Goal: Book appointment/travel/reservation

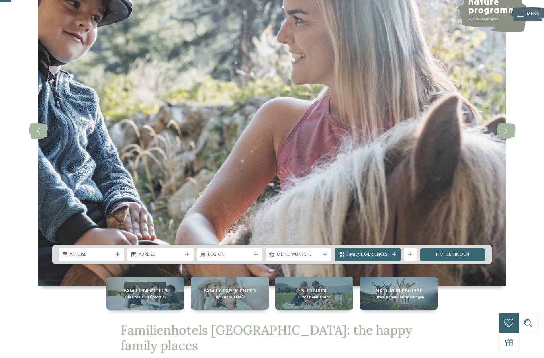
click at [116, 257] on icon at bounding box center [118, 255] width 4 height 4
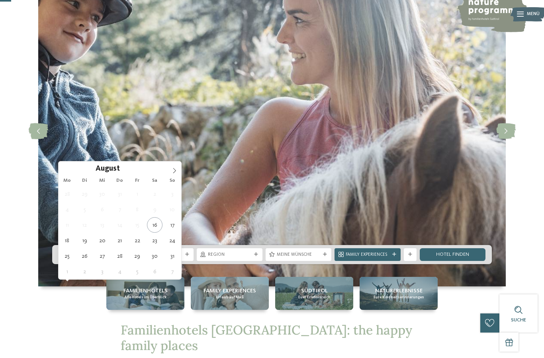
click at [173, 172] on icon at bounding box center [175, 171] width 6 height 6
click at [174, 170] on icon at bounding box center [175, 171] width 6 height 6
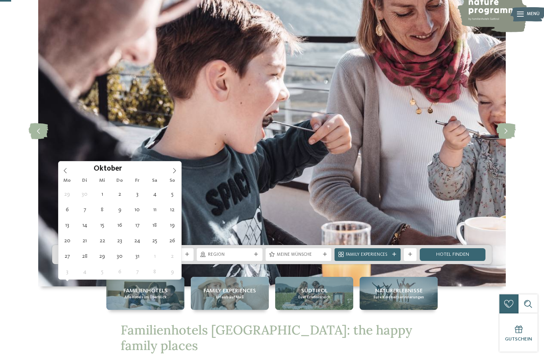
type div "18.10.2025"
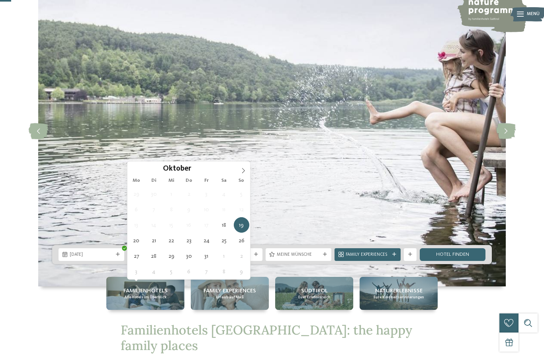
type div "01.11.2025"
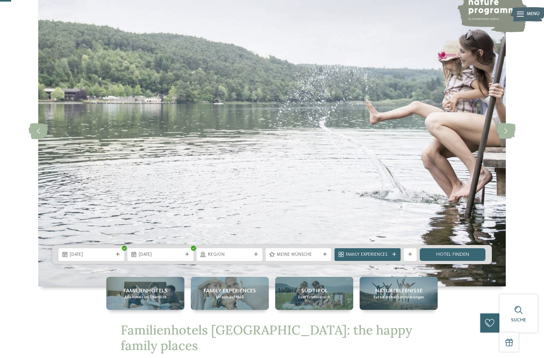
click at [254, 261] on div "Region" at bounding box center [230, 254] width 66 height 13
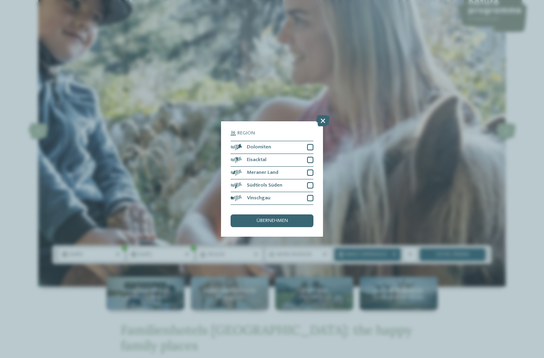
click at [301, 215] on div "übernehmen" at bounding box center [271, 221] width 83 height 13
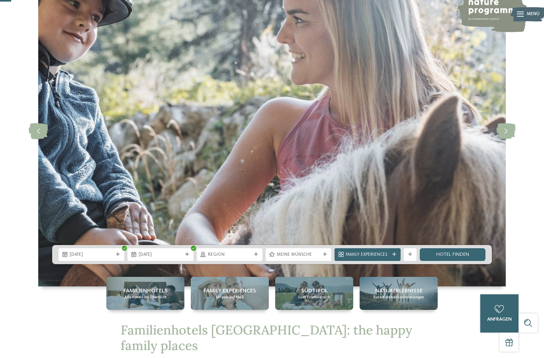
click at [322, 257] on div at bounding box center [325, 255] width 6 height 4
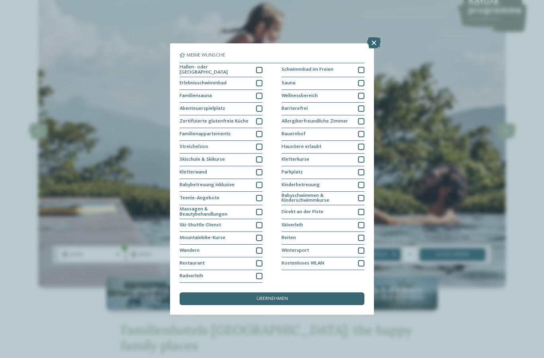
click at [262, 67] on div at bounding box center [259, 70] width 6 height 6
click at [261, 80] on div at bounding box center [259, 83] width 6 height 6
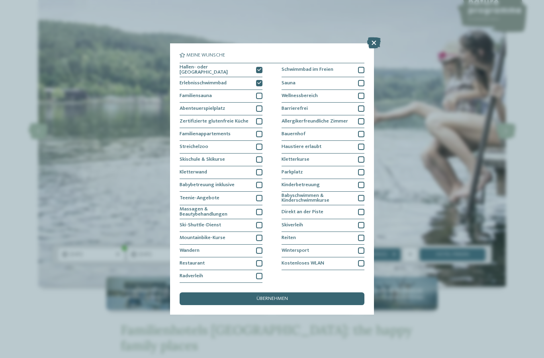
click at [259, 131] on div at bounding box center [259, 134] width 6 height 6
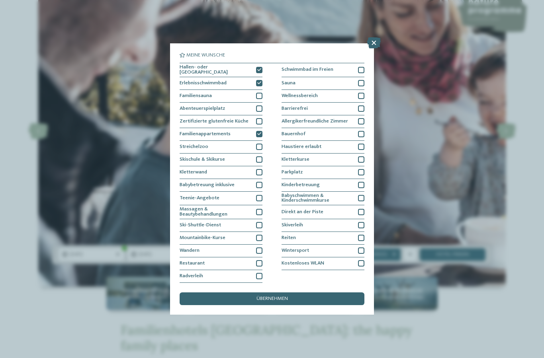
click at [320, 293] on div "übernehmen" at bounding box center [272, 299] width 185 height 13
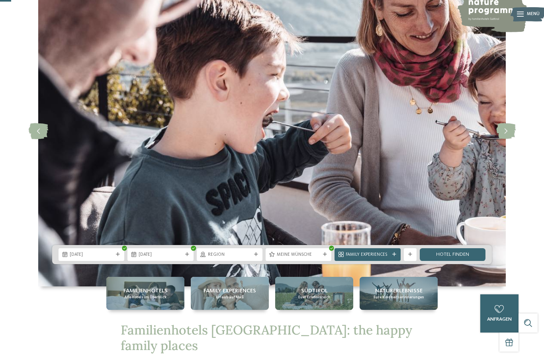
click at [461, 261] on link "Hotel finden" at bounding box center [453, 254] width 66 height 13
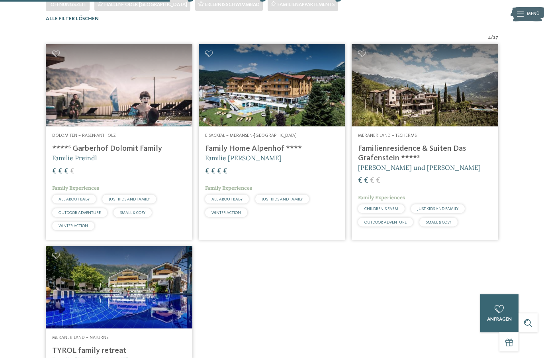
scroll to position [183, 0]
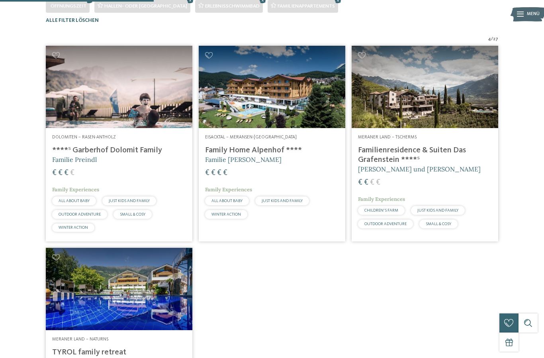
click at [443, 117] on img at bounding box center [424, 87] width 146 height 82
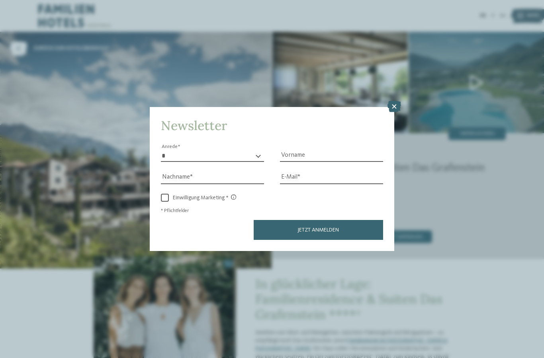
click at [393, 101] on icon at bounding box center [394, 106] width 14 height 11
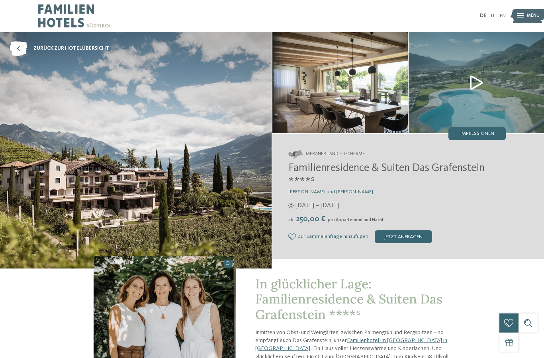
click at [477, 80] on img at bounding box center [475, 82] width 135 height 101
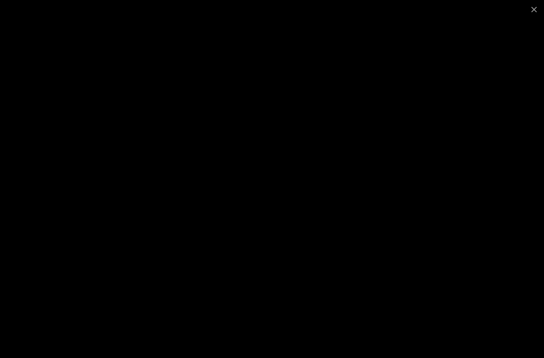
click at [535, 14] on span at bounding box center [534, 9] width 20 height 19
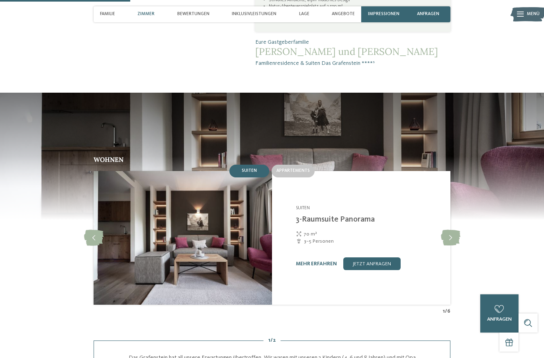
scroll to position [491, 0]
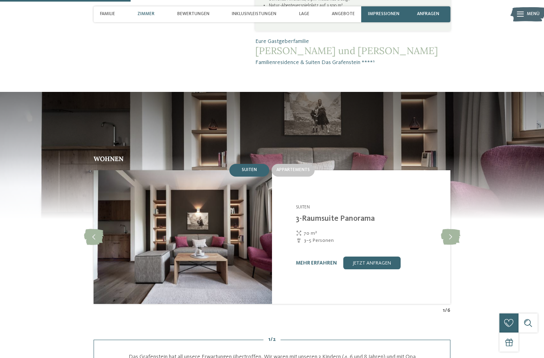
click at [298, 172] on span "Appartements" at bounding box center [292, 170] width 33 height 5
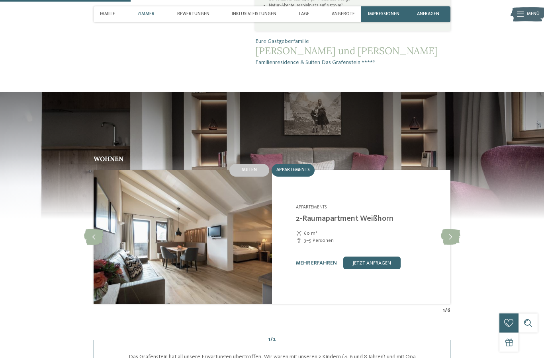
click at [254, 177] on div "Suiten" at bounding box center [249, 170] width 40 height 13
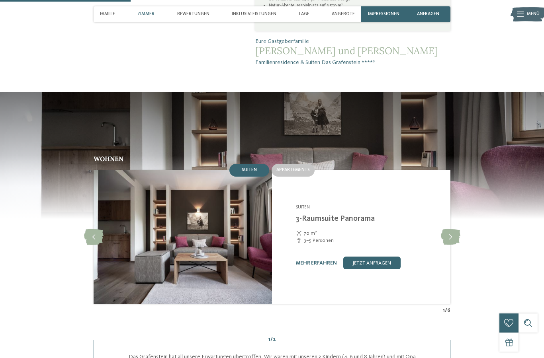
click at [303, 172] on span "Appartements" at bounding box center [292, 170] width 33 height 5
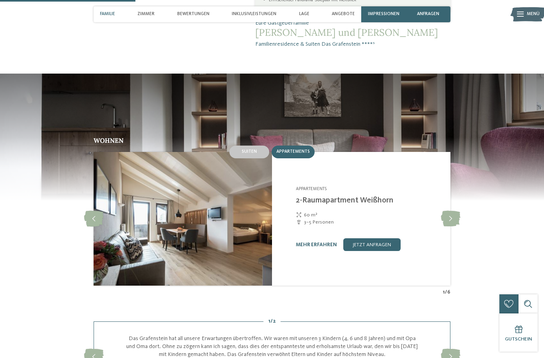
scroll to position [508, 0]
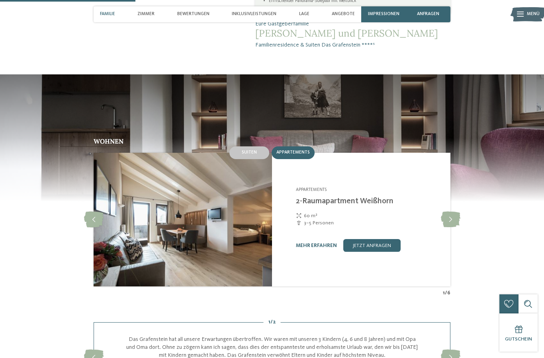
click at [449, 228] on icon at bounding box center [451, 220] width 20 height 16
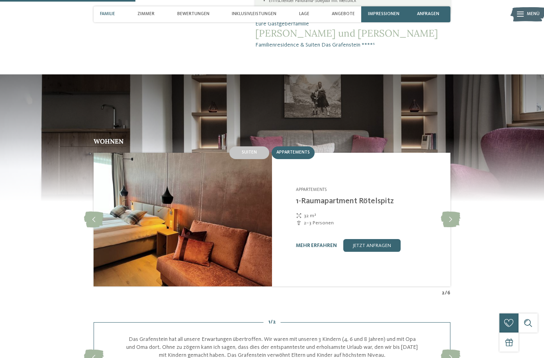
click at [447, 228] on icon at bounding box center [451, 220] width 20 height 16
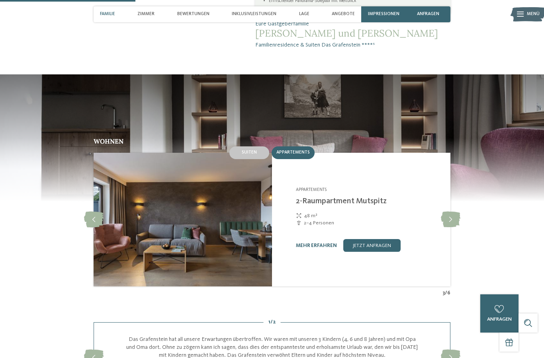
click at [448, 228] on icon at bounding box center [451, 220] width 20 height 16
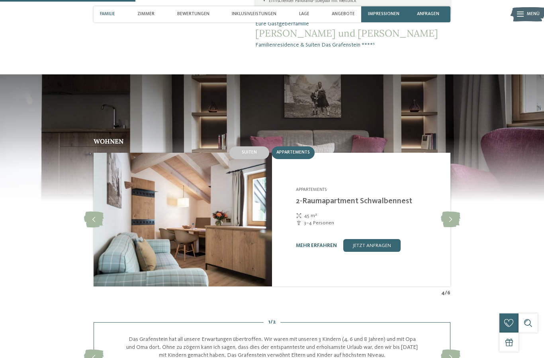
click at [453, 228] on icon at bounding box center [451, 220] width 20 height 16
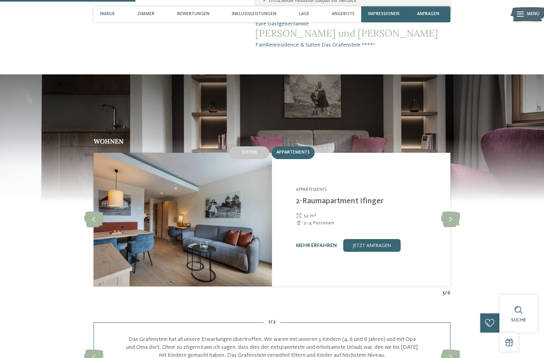
click at [450, 228] on icon at bounding box center [451, 220] width 20 height 16
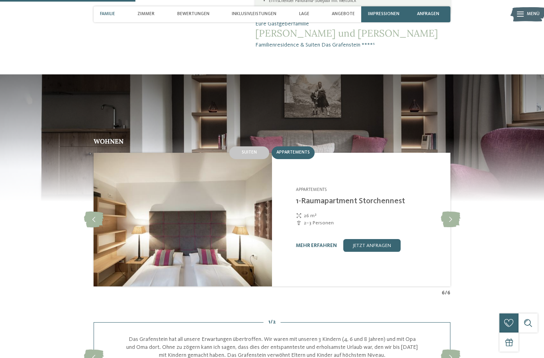
click at [451, 228] on icon at bounding box center [451, 220] width 20 height 16
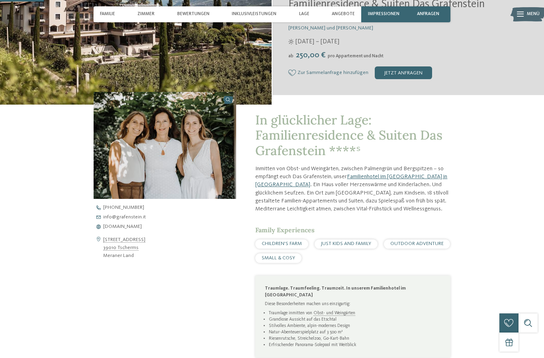
scroll to position [166, 0]
